Goal: Transaction & Acquisition: Obtain resource

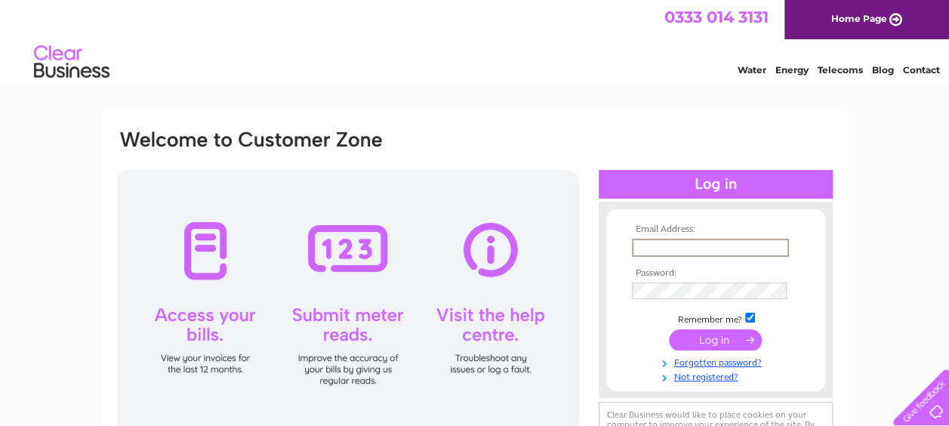
type input "[EMAIL_ADDRESS][PERSON_NAME][DOMAIN_NAME]"
click at [733, 342] on input "submit" at bounding box center [715, 338] width 93 height 21
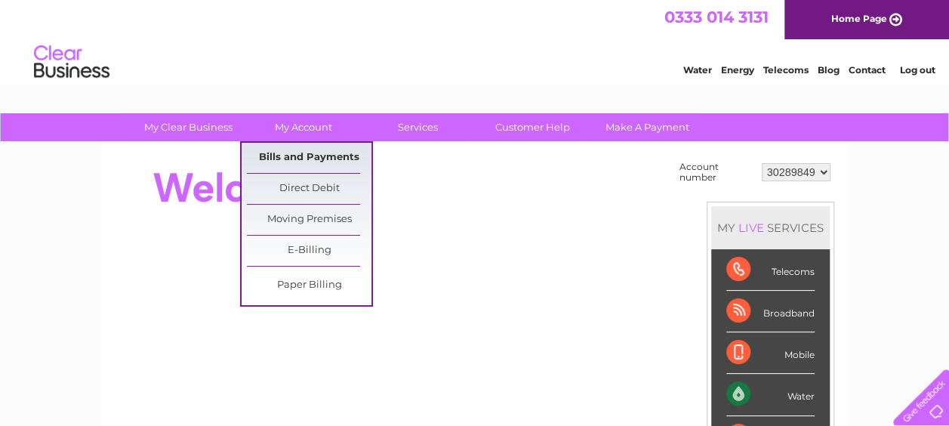
click at [298, 154] on link "Bills and Payments" at bounding box center [309, 158] width 125 height 30
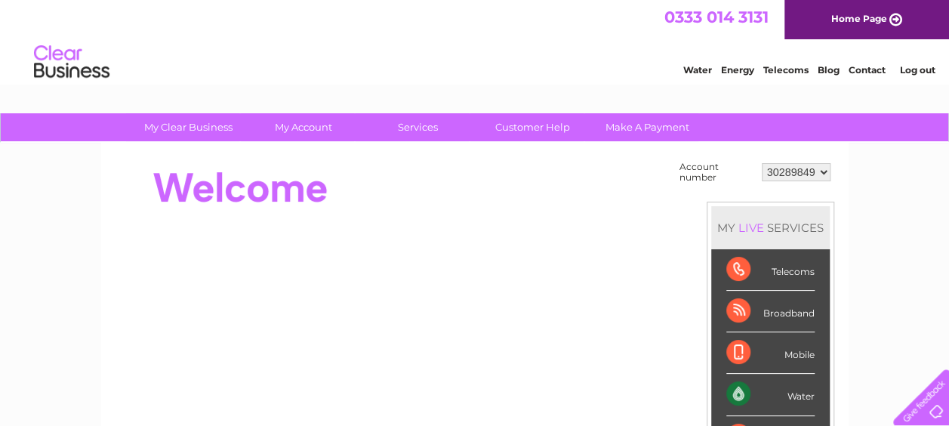
scroll to position [163, 0]
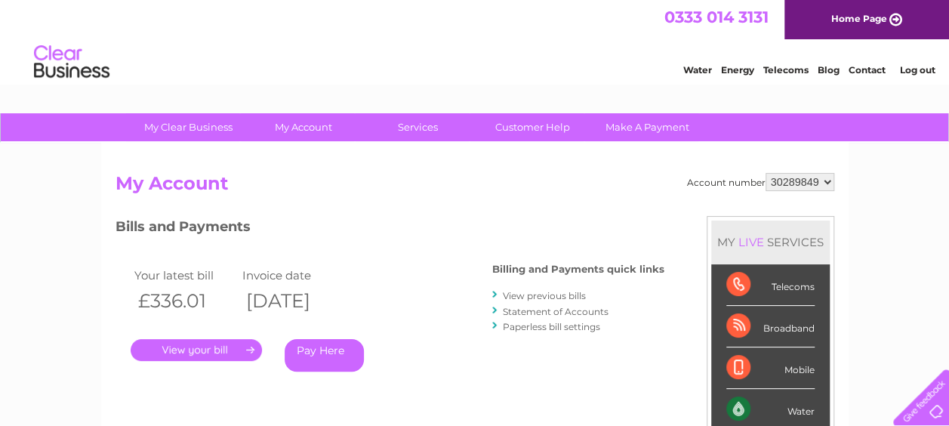
click at [221, 353] on link "." at bounding box center [196, 350] width 131 height 22
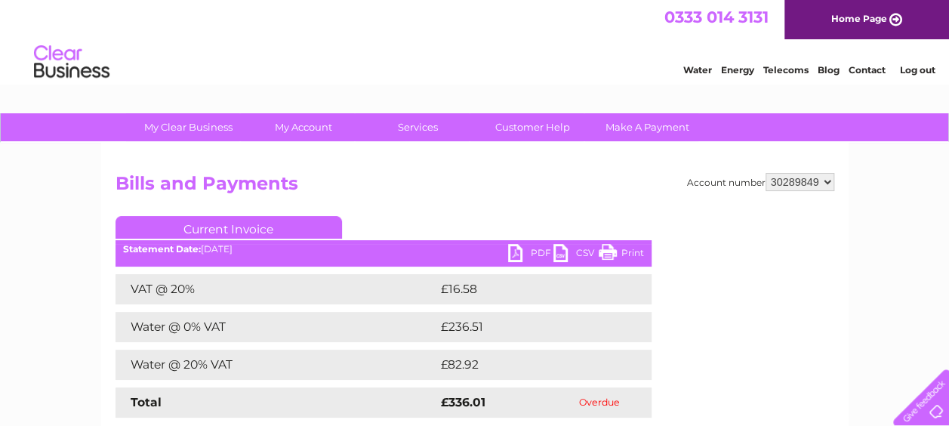
click at [520, 251] on link "PDF" at bounding box center [530, 255] width 45 height 22
